Goal: Find specific page/section: Find specific page/section

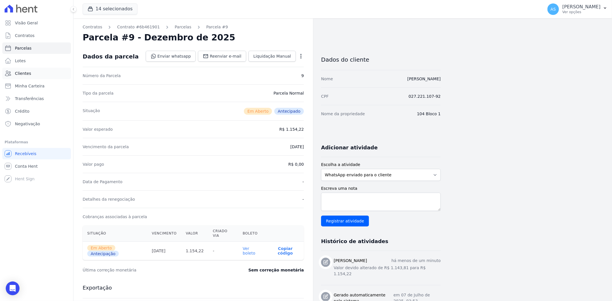
click at [21, 71] on span "Clientes" at bounding box center [23, 74] width 16 height 6
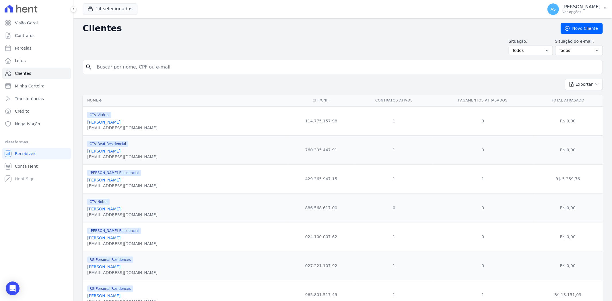
click at [145, 68] on input "search" at bounding box center [346, 66] width 507 height 11
type input "o"
paste input "[PERSON_NAME]"
type input "[PERSON_NAME]"
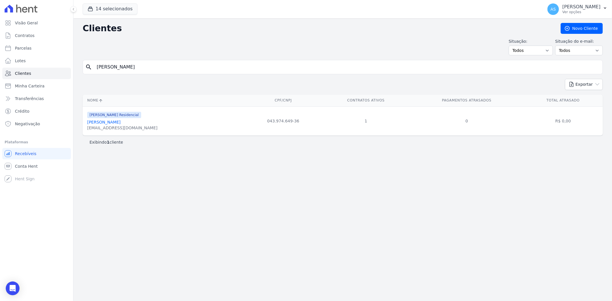
click at [116, 123] on link "[PERSON_NAME]" at bounding box center [103, 122] width 33 height 5
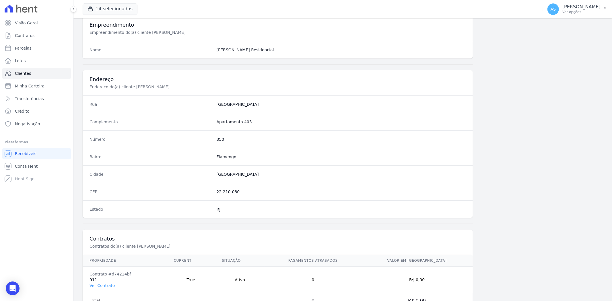
scroll to position [236, 0]
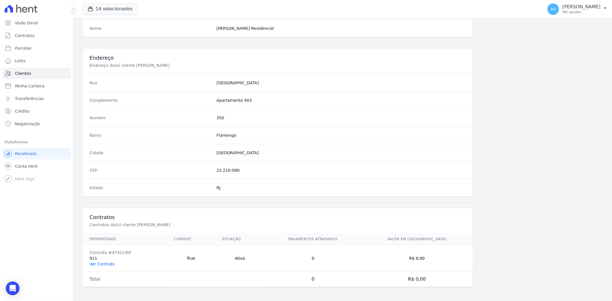
click at [102, 263] on link "Ver Contrato" at bounding box center [102, 264] width 25 height 5
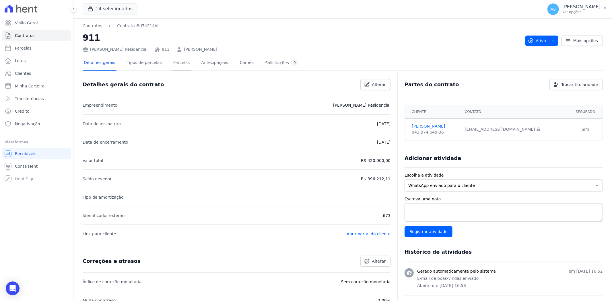
click at [178, 64] on link "Parcelas" at bounding box center [181, 63] width 19 height 15
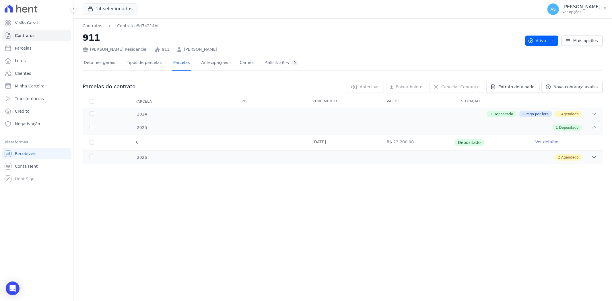
click at [548, 143] on link "Ver detalhe" at bounding box center [546, 142] width 23 height 6
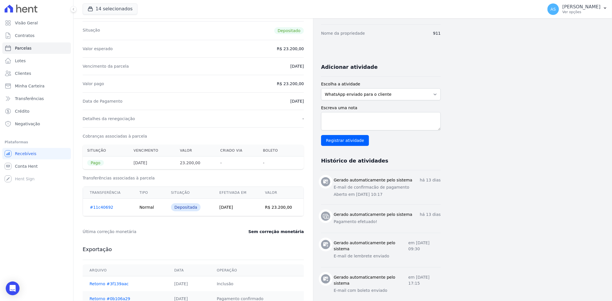
scroll to position [96, 0]
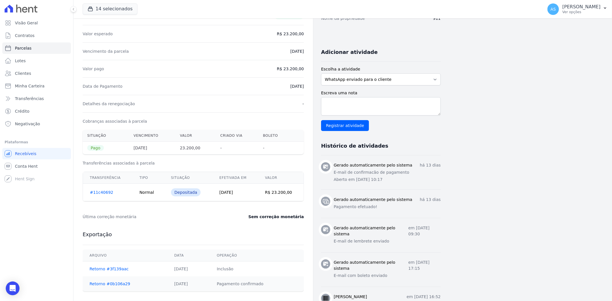
click at [104, 193] on link "#11c40692" at bounding box center [102, 192] width 24 height 5
